Goal: Transaction & Acquisition: Purchase product/service

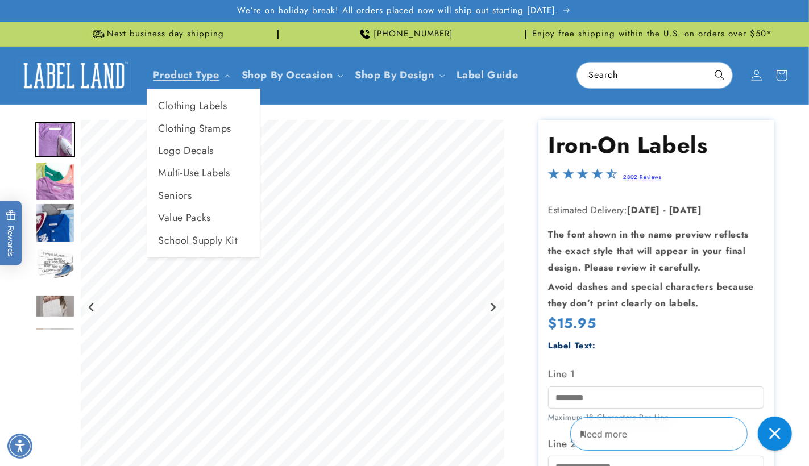
click at [205, 177] on link "Multi-Use Labels" at bounding box center [203, 173] width 113 height 22
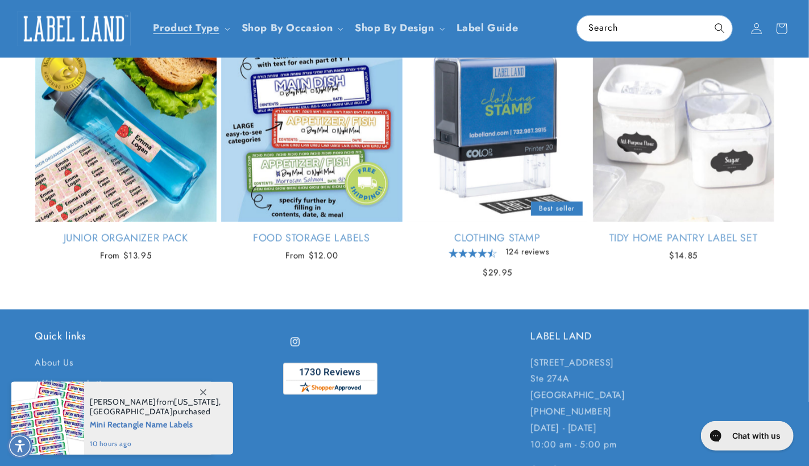
scroll to position [966, 0]
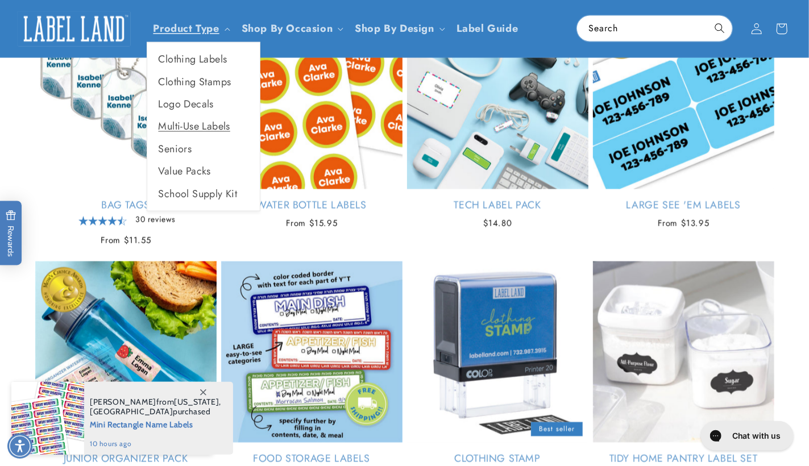
scroll to position [247, 0]
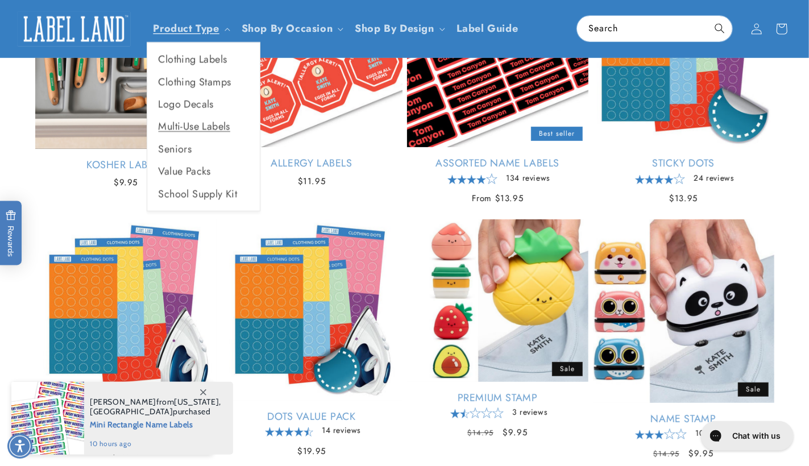
click at [221, 30] on summary "Product Type" at bounding box center [191, 28] width 88 height 27
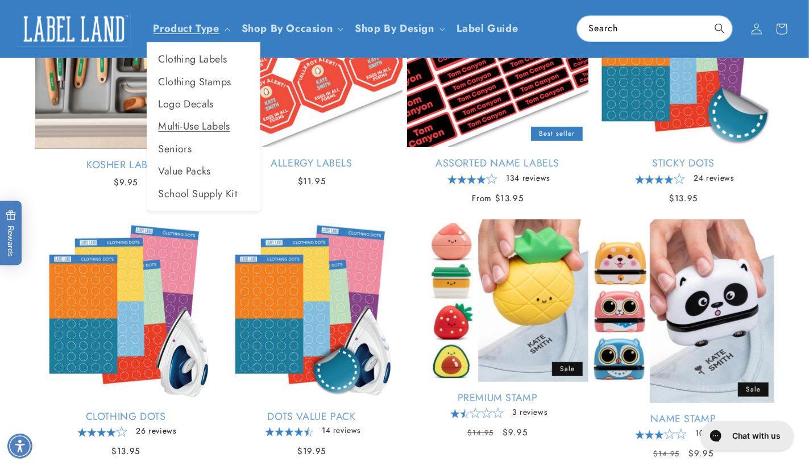
click at [217, 27] on link "Product Type" at bounding box center [187, 28] width 66 height 15
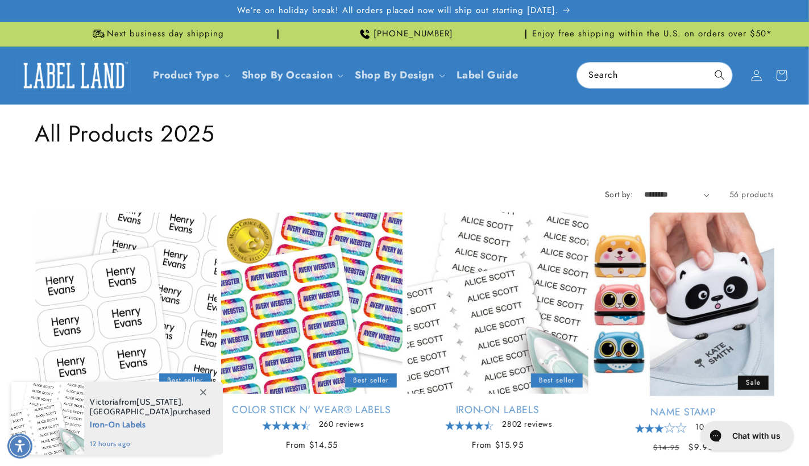
click at [224, 74] on summary "Product Type" at bounding box center [191, 75] width 88 height 27
drag, startPoint x: 224, startPoint y: 74, endPoint x: 218, endPoint y: 107, distance: 34.0
click at [224, 74] on summary "Product Type" at bounding box center [191, 75] width 88 height 27
click at [610, 77] on input "Search" at bounding box center [654, 76] width 155 height 26
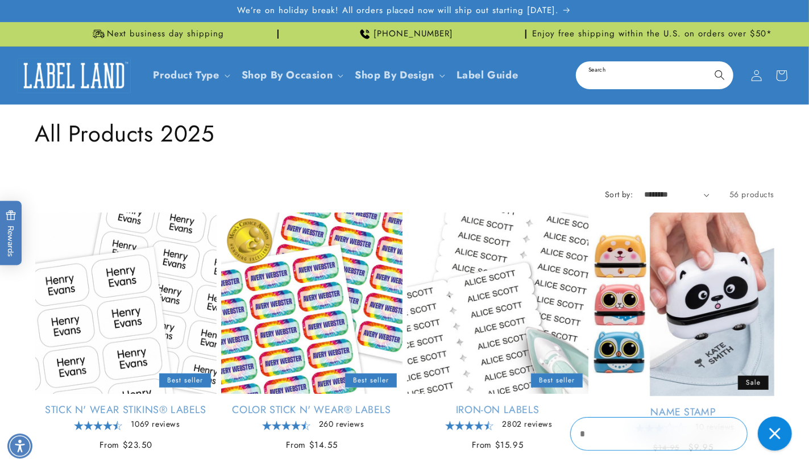
scroll to position [171, 0]
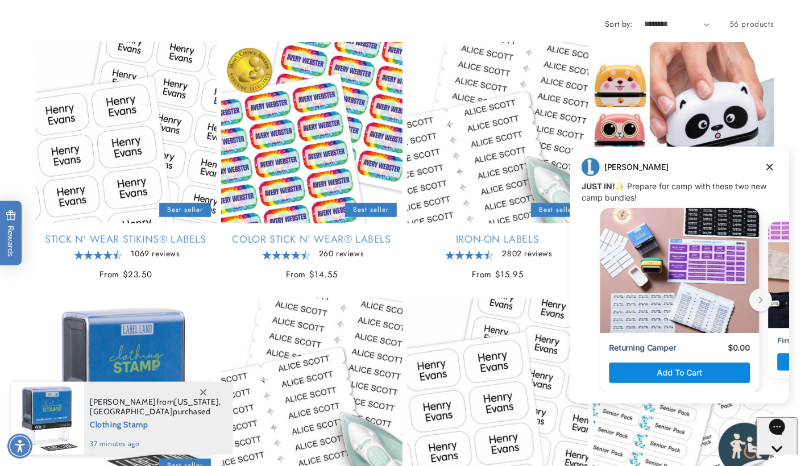
drag, startPoint x: 768, startPoint y: 164, endPoint x: 1330, endPoint y: 317, distance: 582.3
click at [768, 164] on icon "Dismiss campaign" at bounding box center [769, 167] width 11 height 14
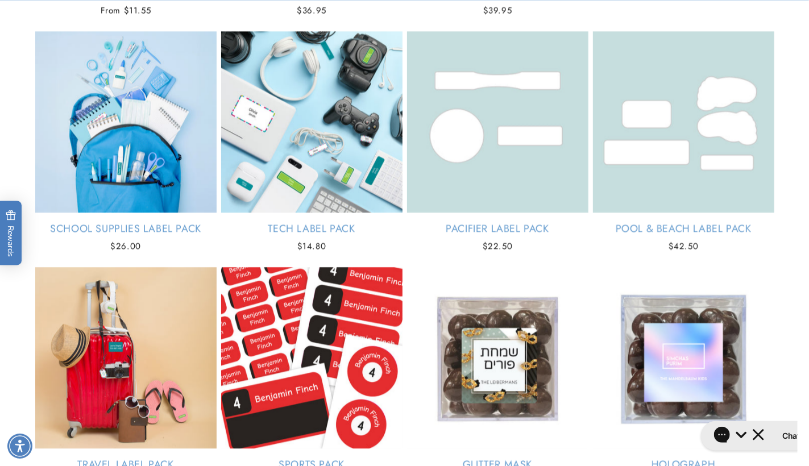
scroll to position [1706, 0]
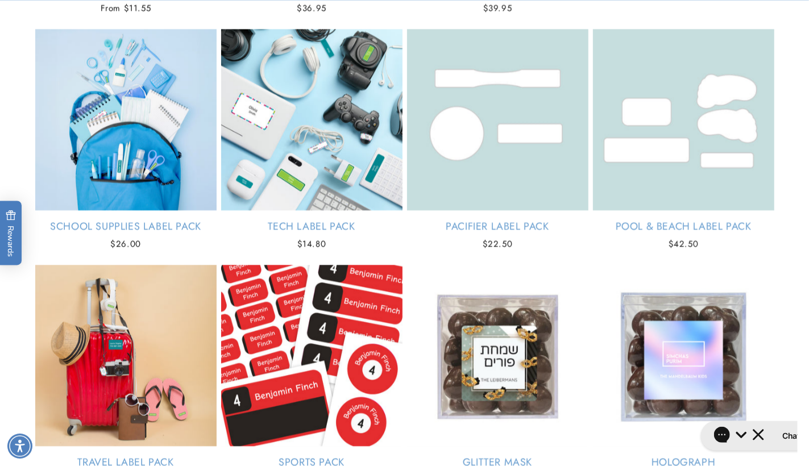
click at [313, 220] on link "Tech Label Pack" at bounding box center [311, 226] width 181 height 13
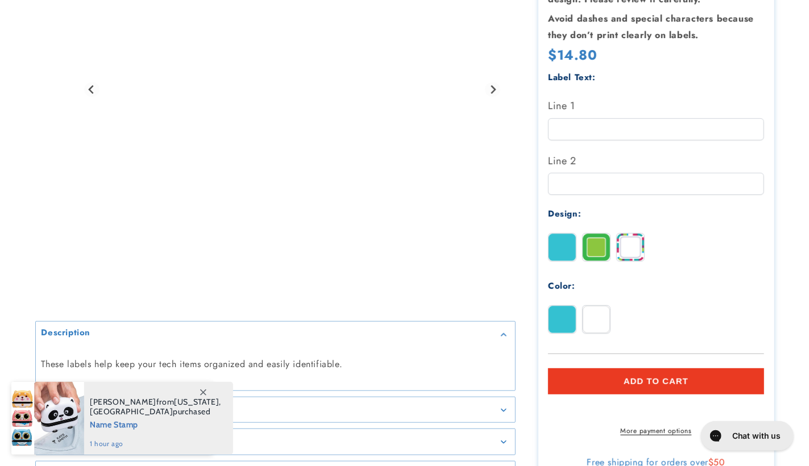
scroll to position [265, 0]
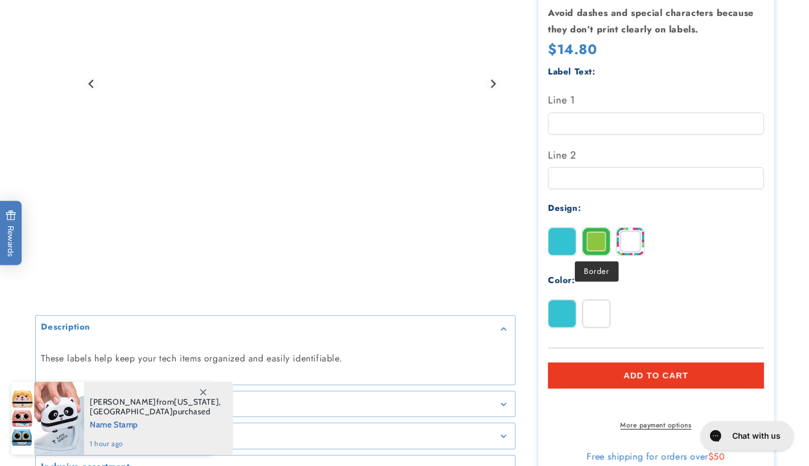
click at [604, 242] on img at bounding box center [596, 241] width 27 height 27
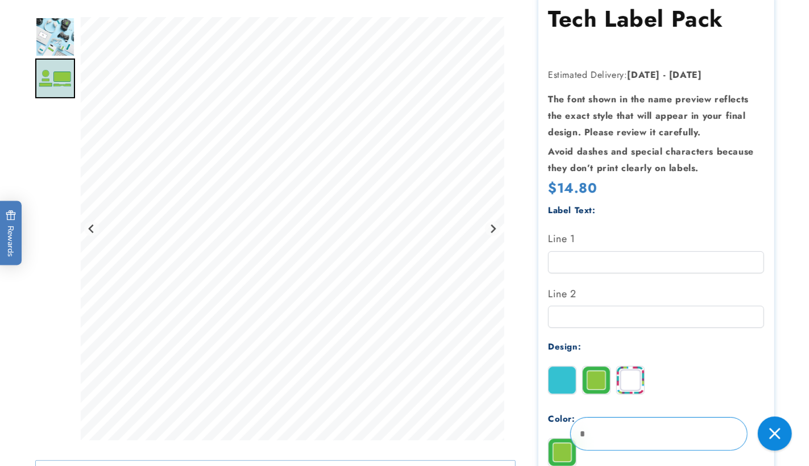
scroll to position [189, 0]
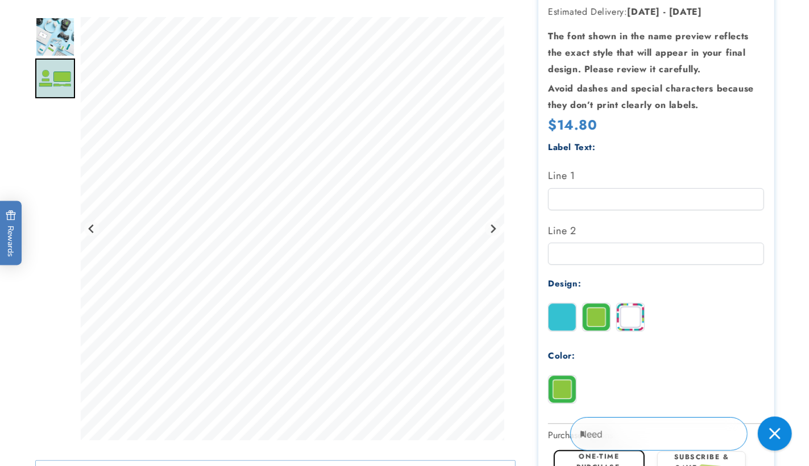
click at [629, 312] on img at bounding box center [630, 317] width 27 height 27
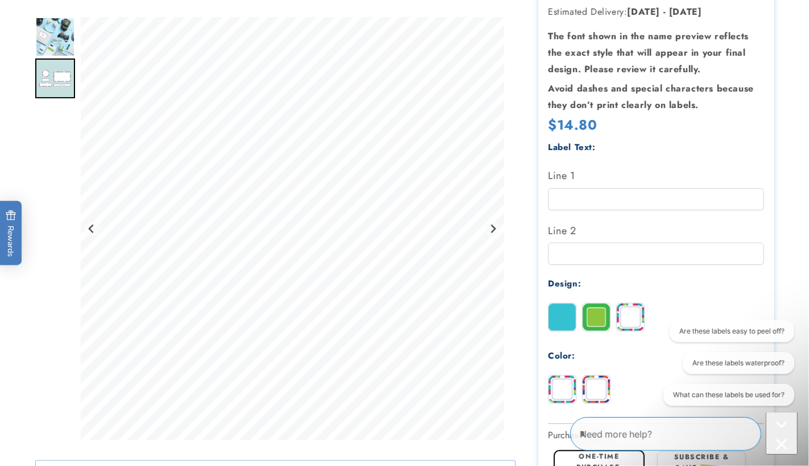
scroll to position [0, 0]
click at [600, 316] on img at bounding box center [596, 317] width 27 height 27
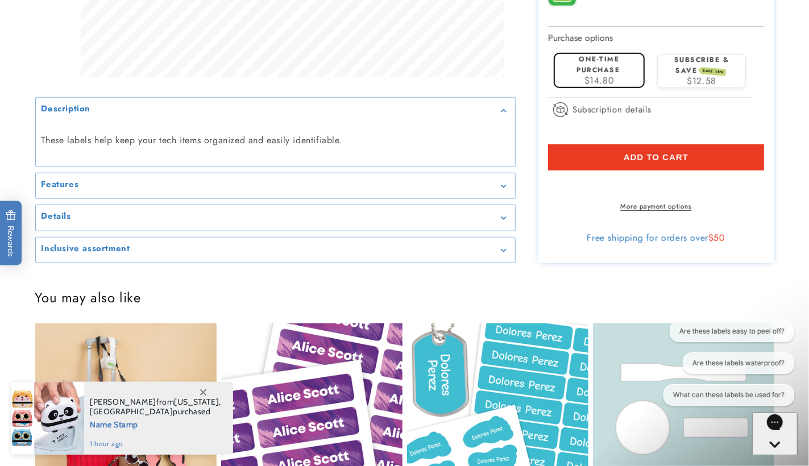
scroll to position [587, 0]
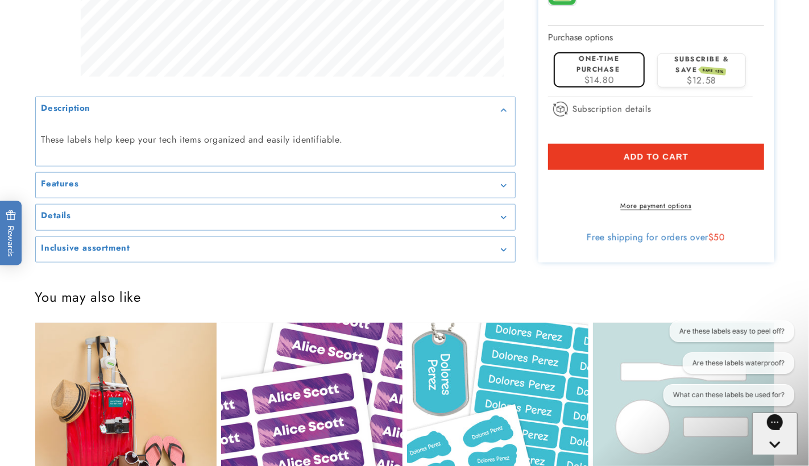
click at [506, 198] on summary "Features" at bounding box center [275, 185] width 479 height 26
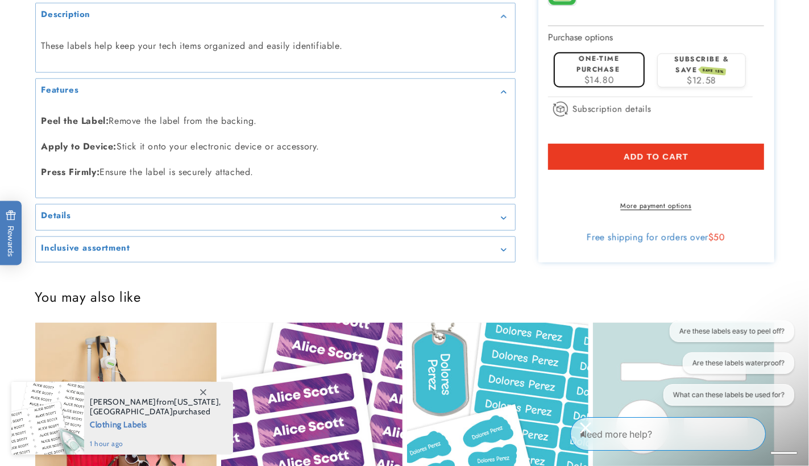
click at [503, 230] on summary "Details" at bounding box center [275, 218] width 479 height 26
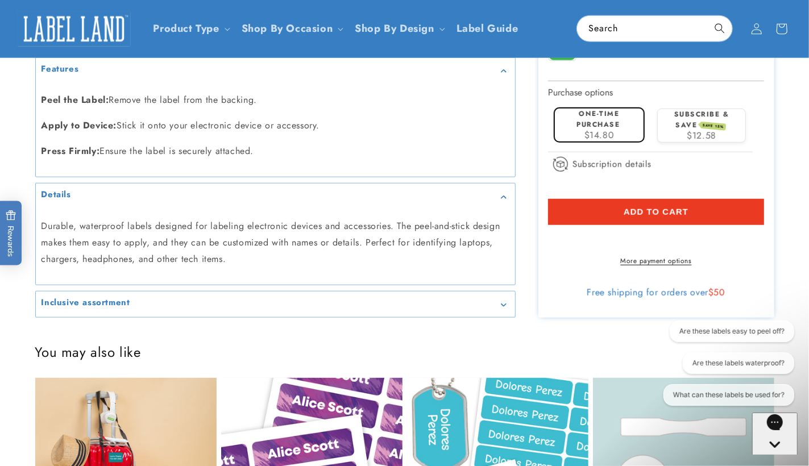
scroll to position [530, 0]
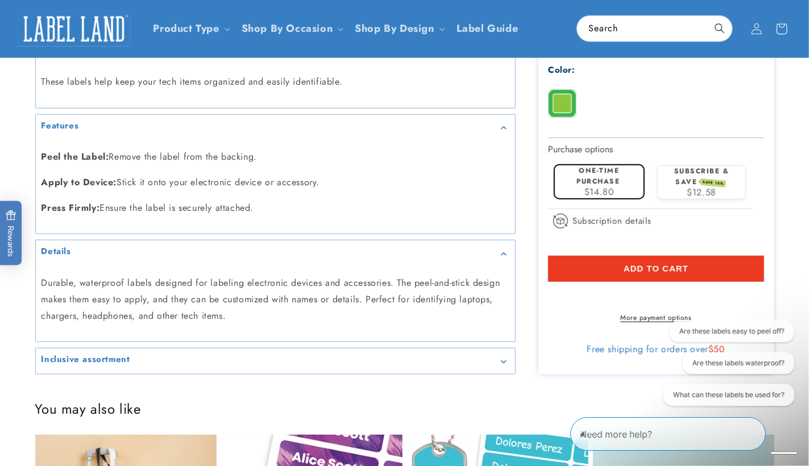
click at [502, 360] on icon "Gallery Viewer" at bounding box center [503, 361] width 5 height 3
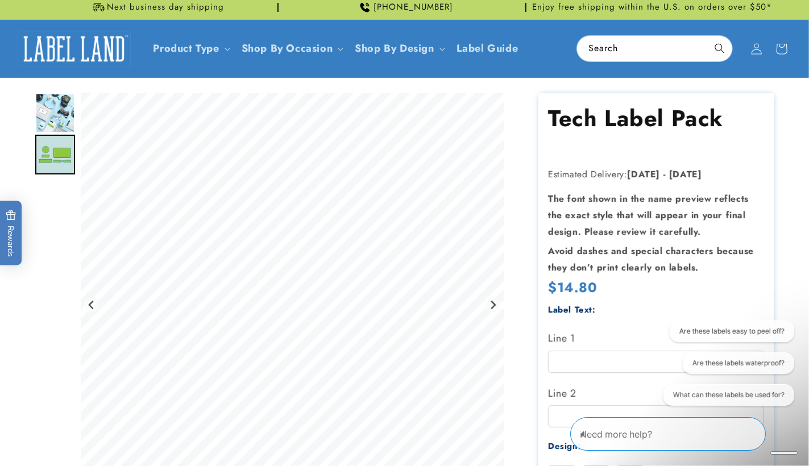
scroll to position [0, 0]
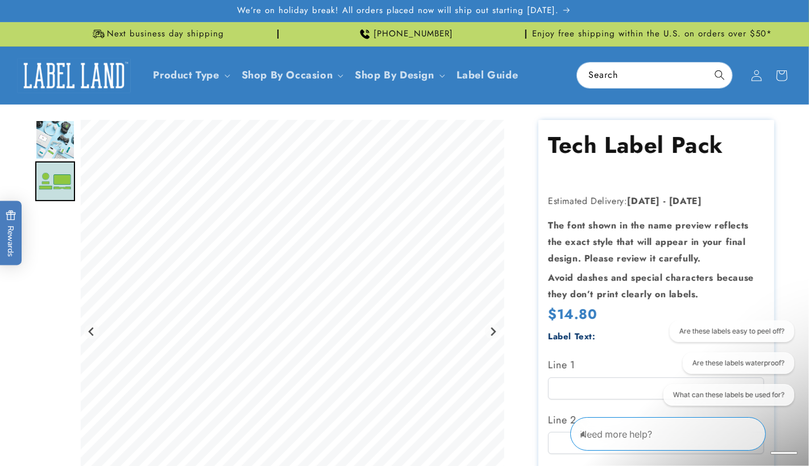
click at [57, 141] on img "Go to slide 1" at bounding box center [55, 140] width 40 height 40
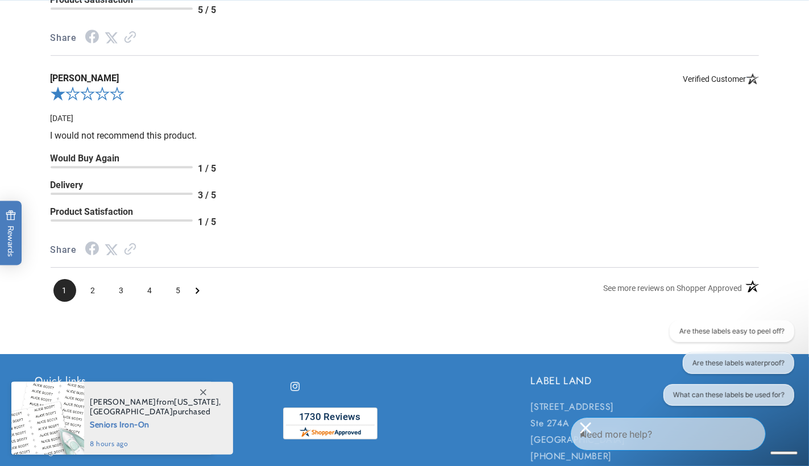
scroll to position [1990, 0]
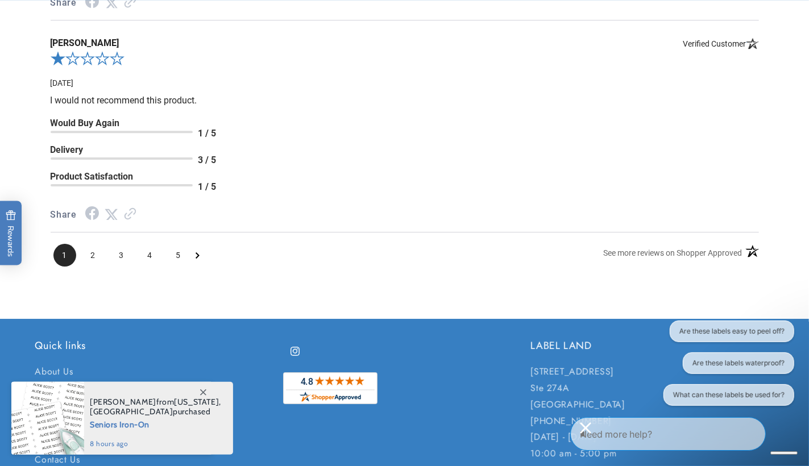
click at [590, 433] on icon "Close conversation starters" at bounding box center [584, 427] width 11 height 11
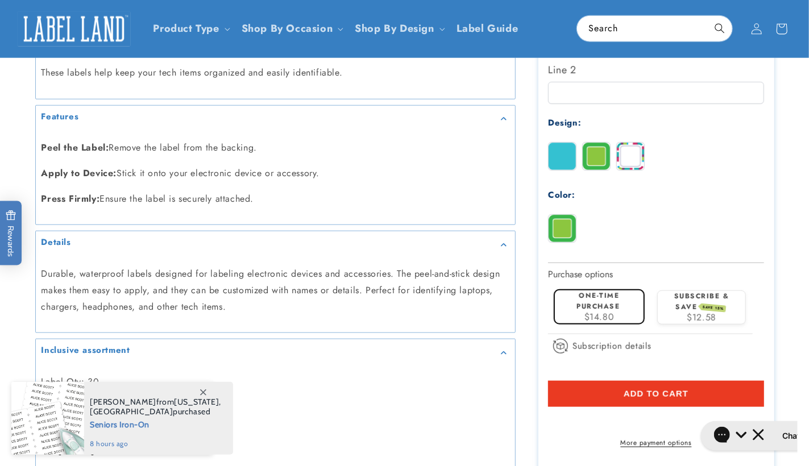
scroll to position [213, 0]
